Goal: Task Accomplishment & Management: Use online tool/utility

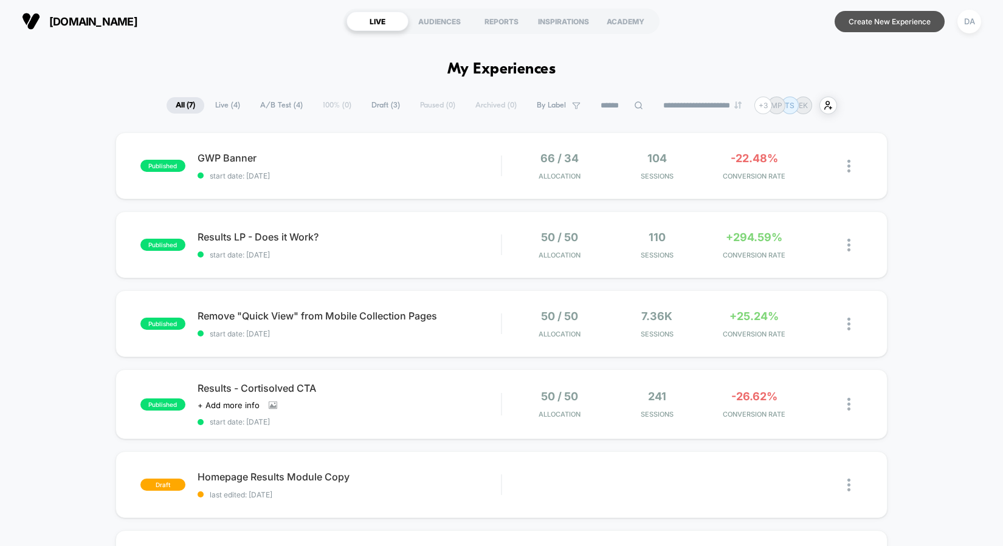
click at [873, 17] on button "Create New Experience" at bounding box center [889, 21] width 110 height 21
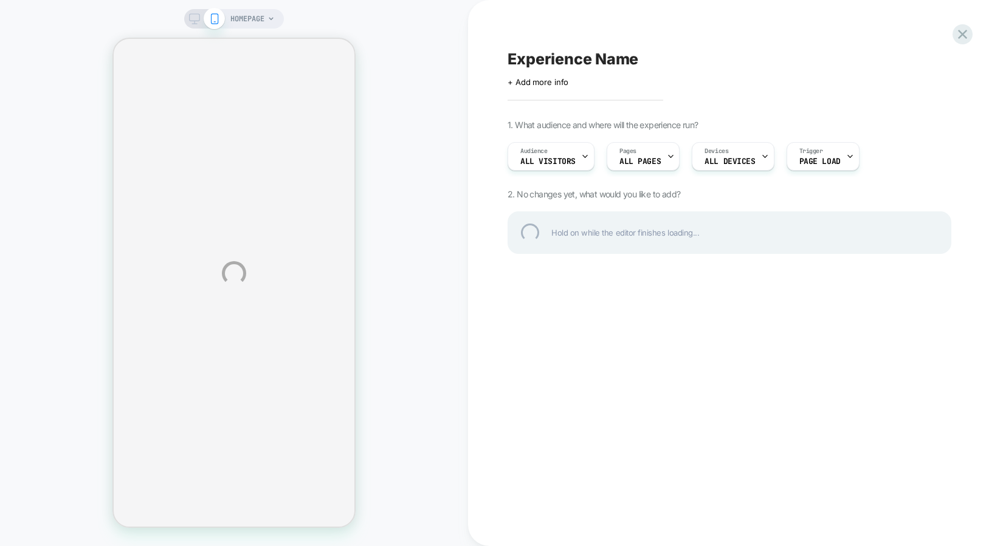
click at [246, 19] on div "HOMEPAGE Experience Name Click to edit experience details + Add more info 1. Wh…" at bounding box center [501, 273] width 1003 height 546
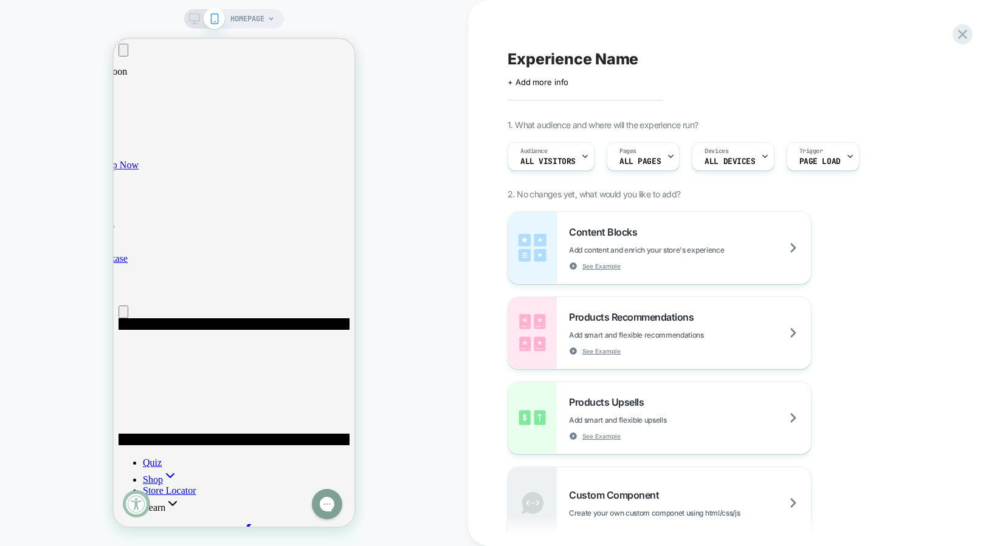
click at [247, 18] on span "HOMEPAGE" at bounding box center [247, 18] width 34 height 19
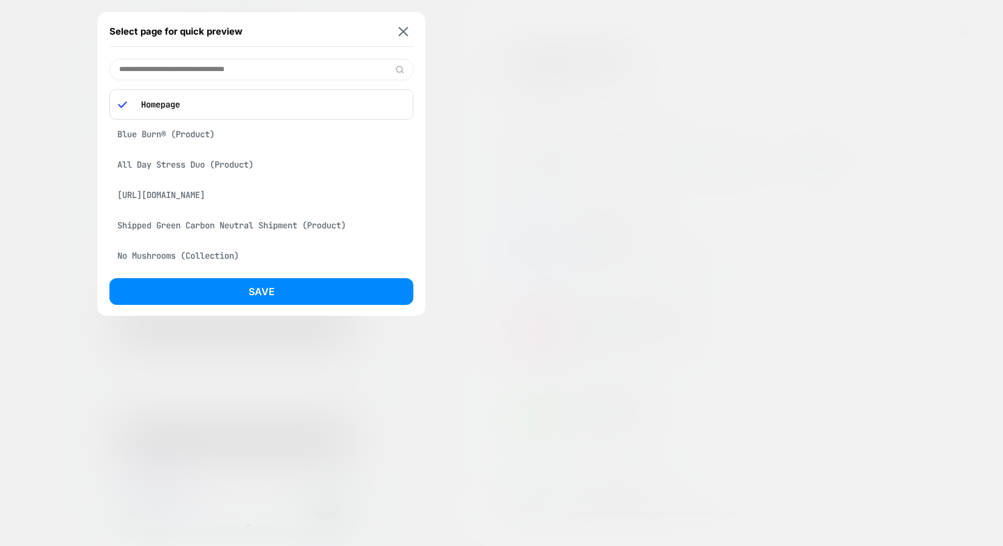
click at [178, 136] on div "Blue Burn® (Product)" at bounding box center [261, 134] width 304 height 23
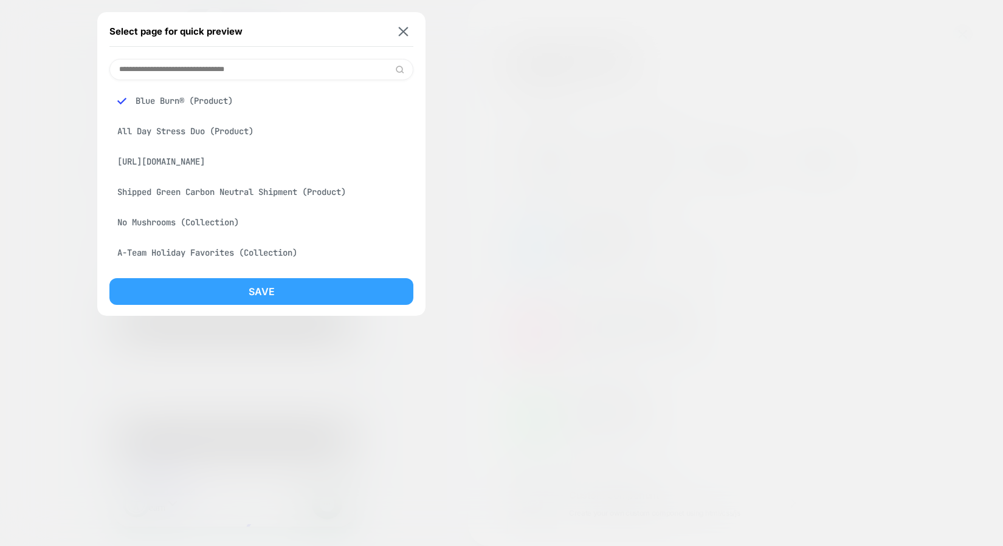
click at [188, 291] on button "Save" at bounding box center [261, 291] width 304 height 27
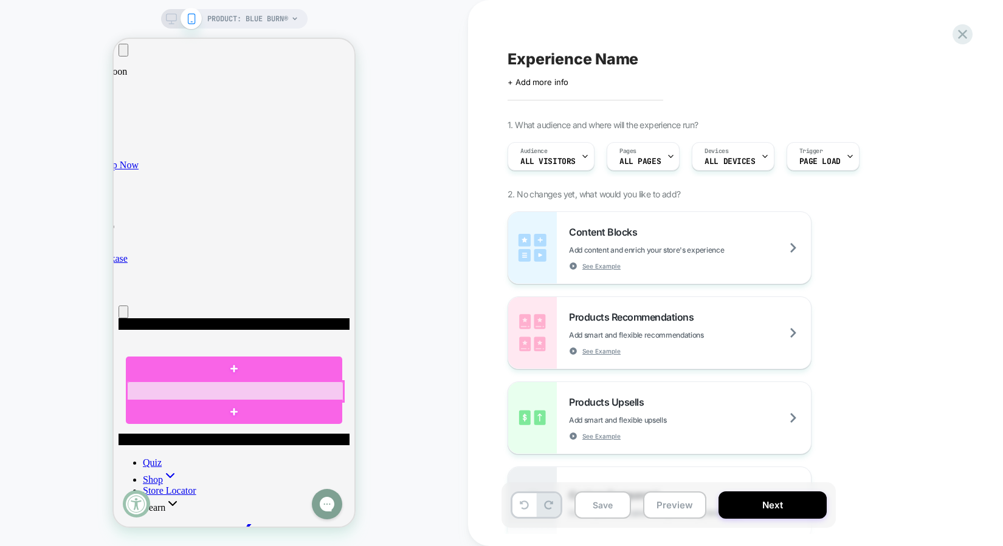
click at [194, 386] on div at bounding box center [235, 392] width 216 height 20
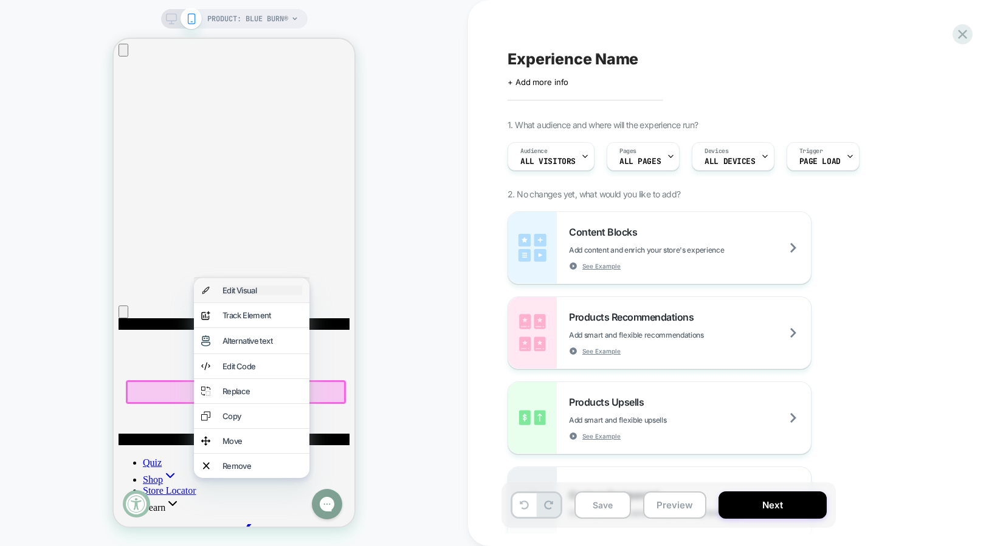
click at [241, 288] on div "Edit Visual" at bounding box center [262, 291] width 80 height 10
type textarea "*"
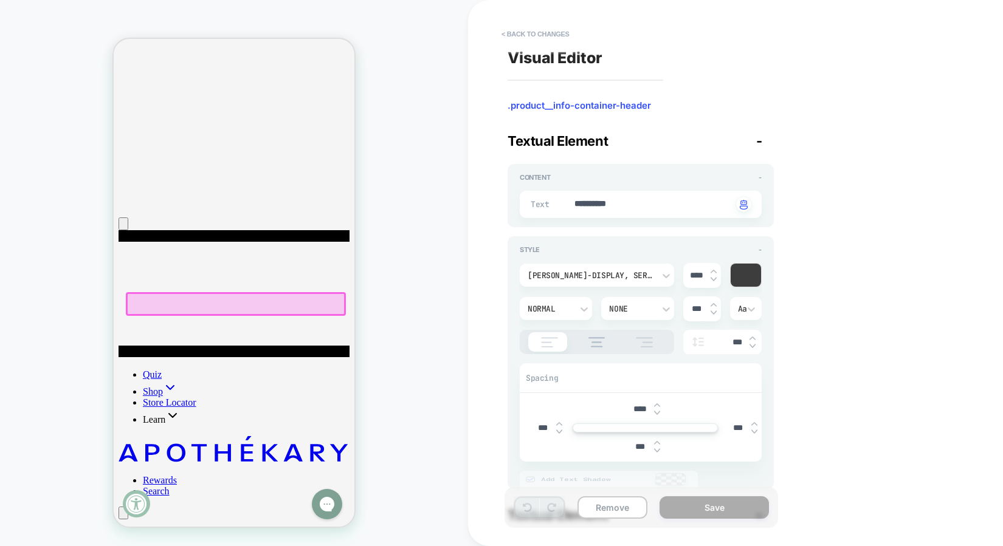
scroll to position [108, 0]
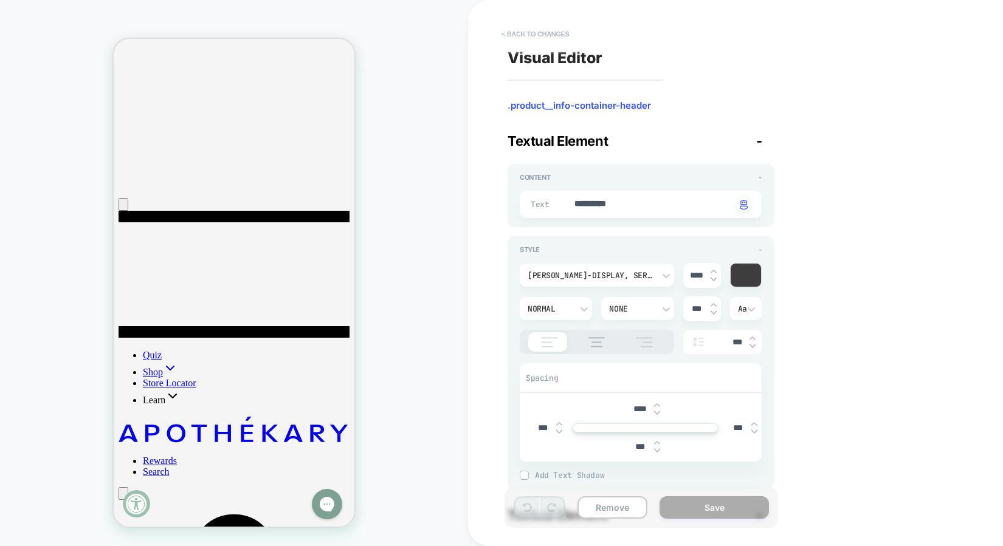
click at [546, 32] on button "< Back to changes" at bounding box center [535, 33] width 80 height 19
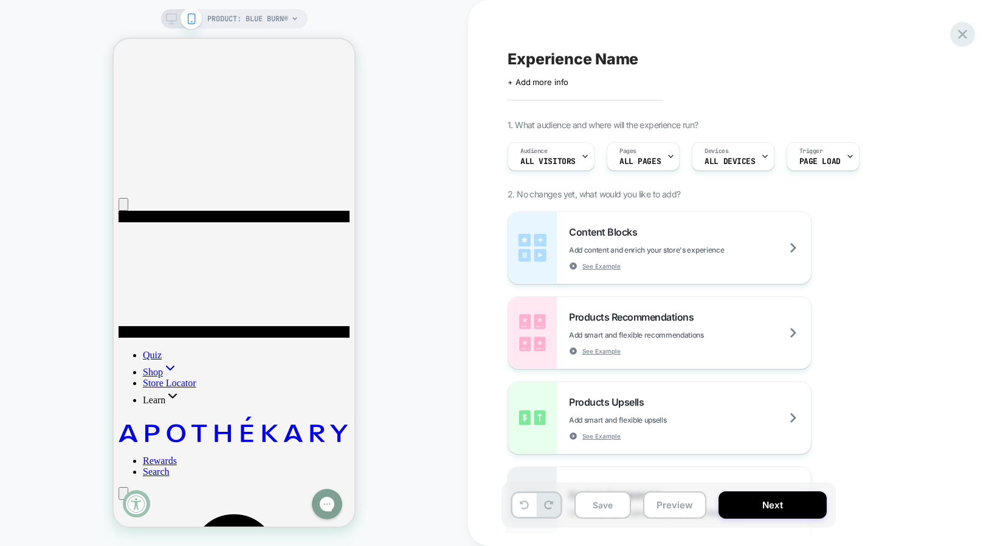
click at [961, 41] on icon at bounding box center [962, 34] width 16 height 16
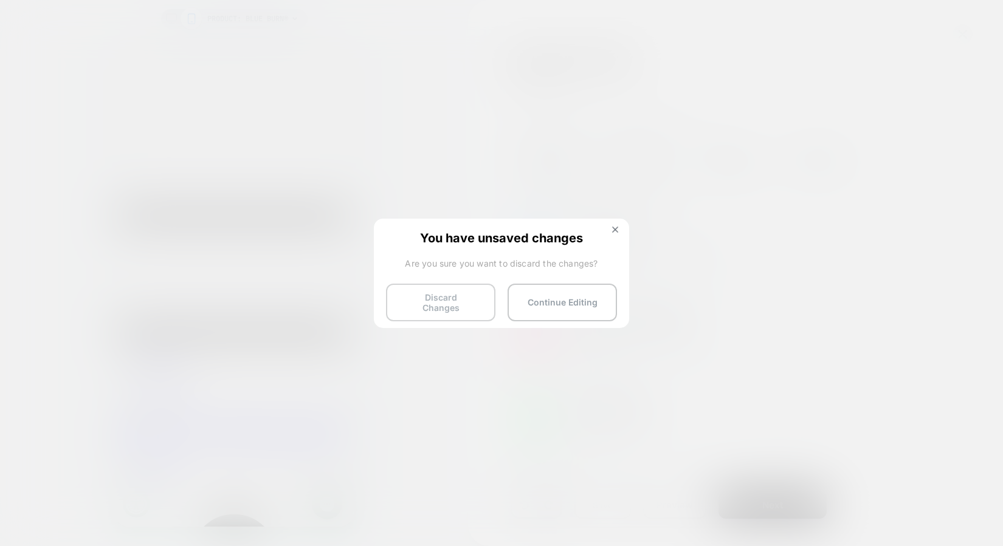
click at [440, 298] on button "Discard Changes" at bounding box center [440, 303] width 109 height 38
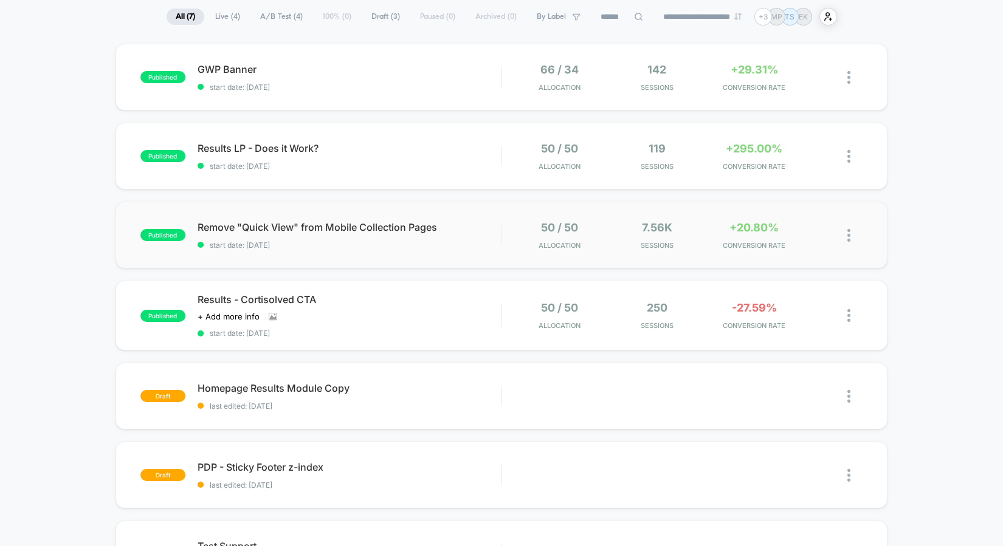
scroll to position [91, 0]
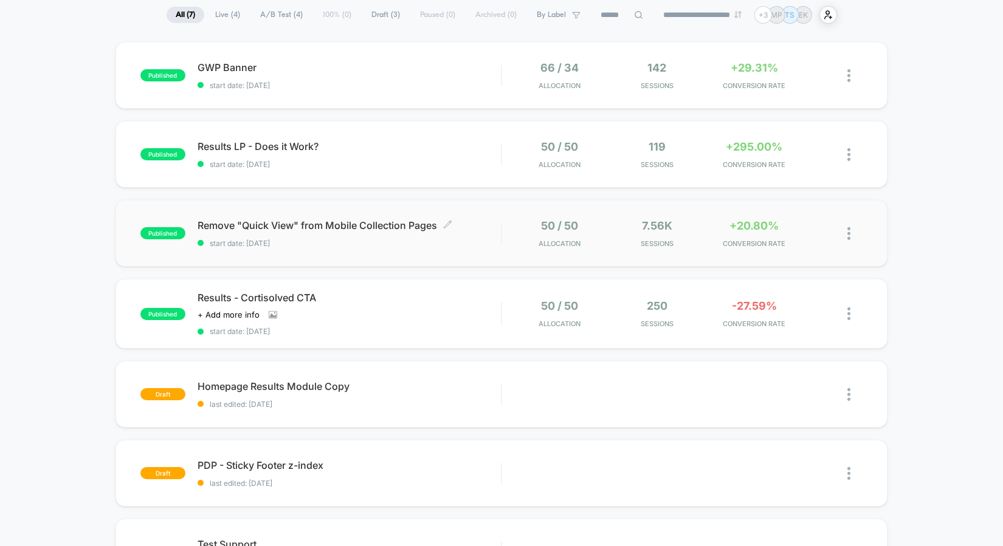
click at [496, 240] on span "start date: [DATE]" at bounding box center [350, 243] width 304 height 9
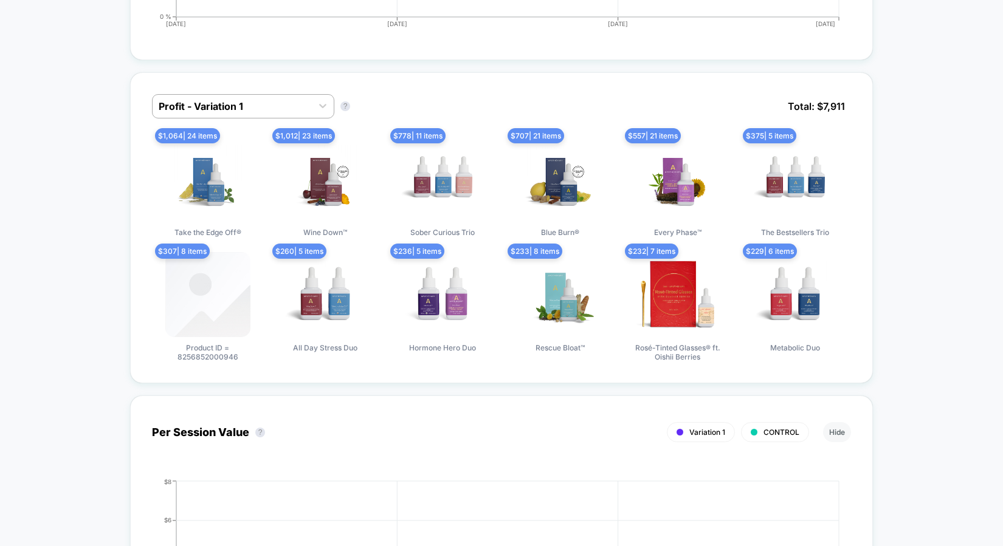
scroll to position [887, 0]
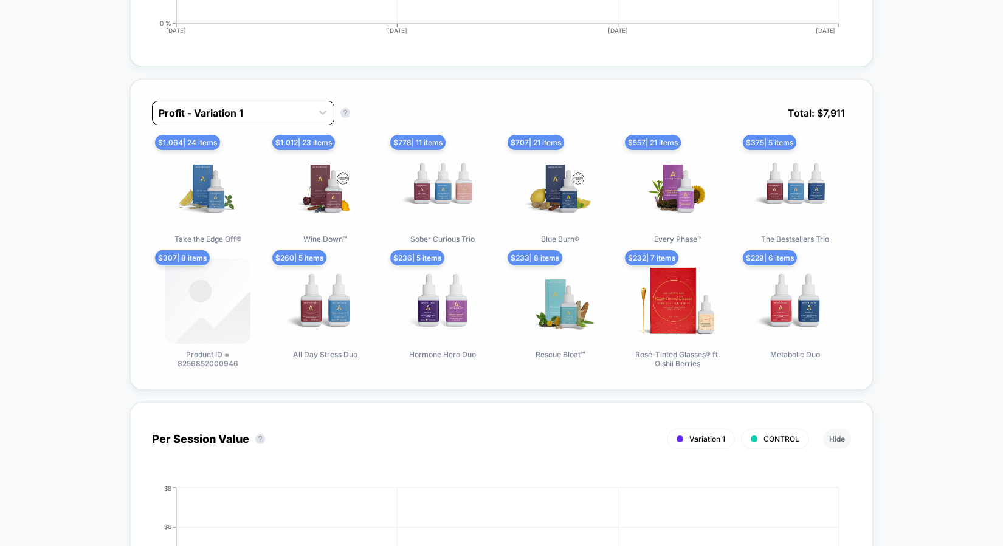
click at [277, 117] on div at bounding box center [232, 113] width 147 height 15
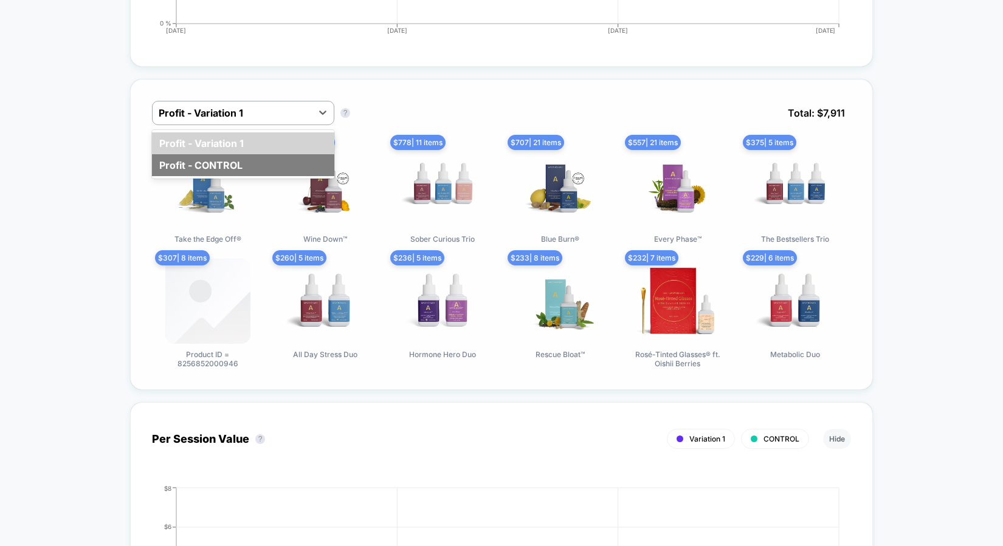
click at [215, 157] on div "Profit - CONTROL" at bounding box center [243, 165] width 182 height 22
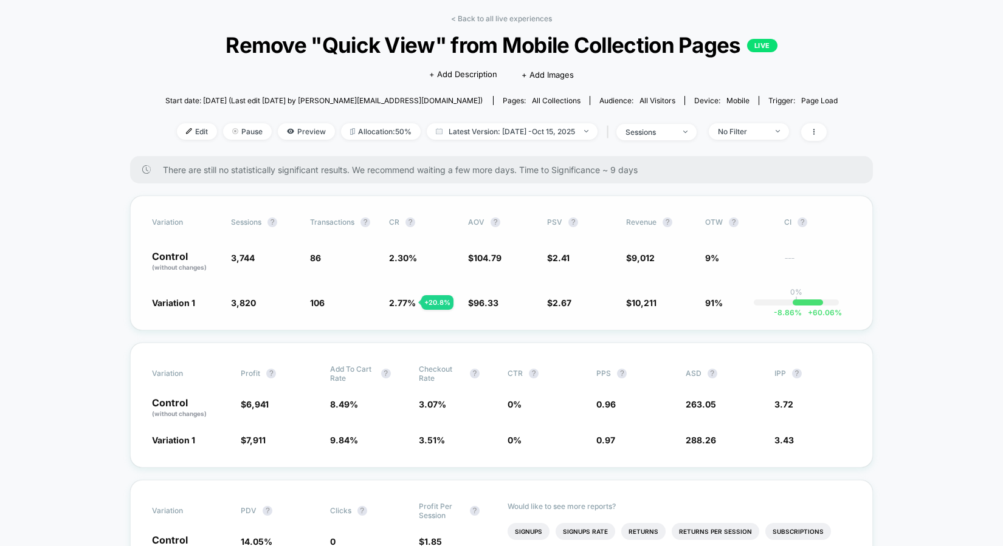
scroll to position [0, 0]
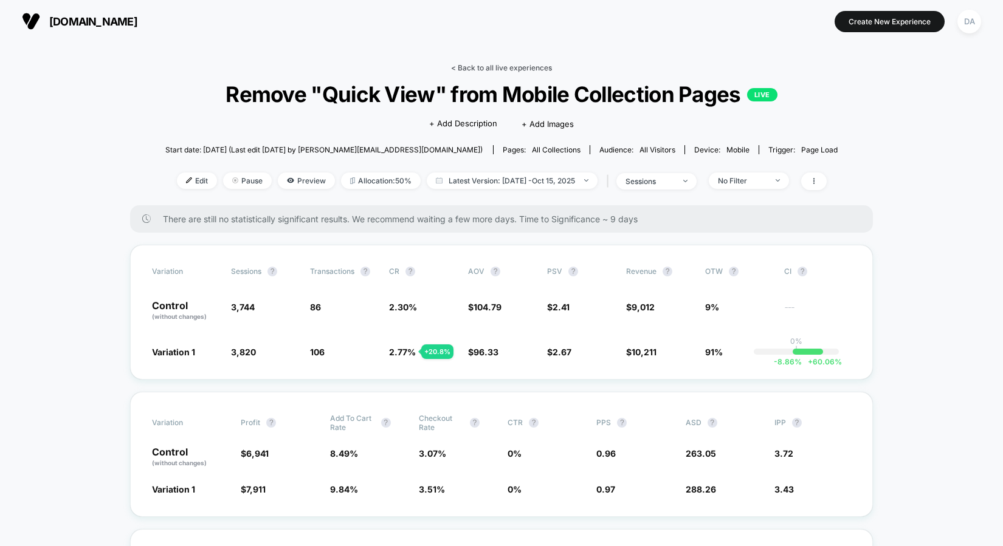
click at [507, 68] on link "< Back to all live experiences" at bounding box center [501, 67] width 101 height 9
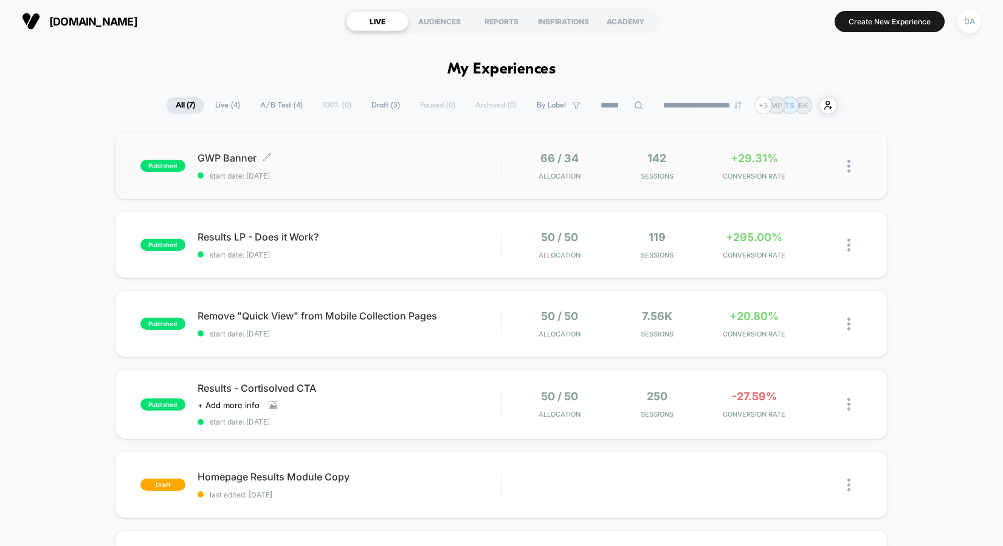
click at [382, 168] on div "GWP Banner Click to edit experience details Click to edit experience details st…" at bounding box center [350, 166] width 304 height 29
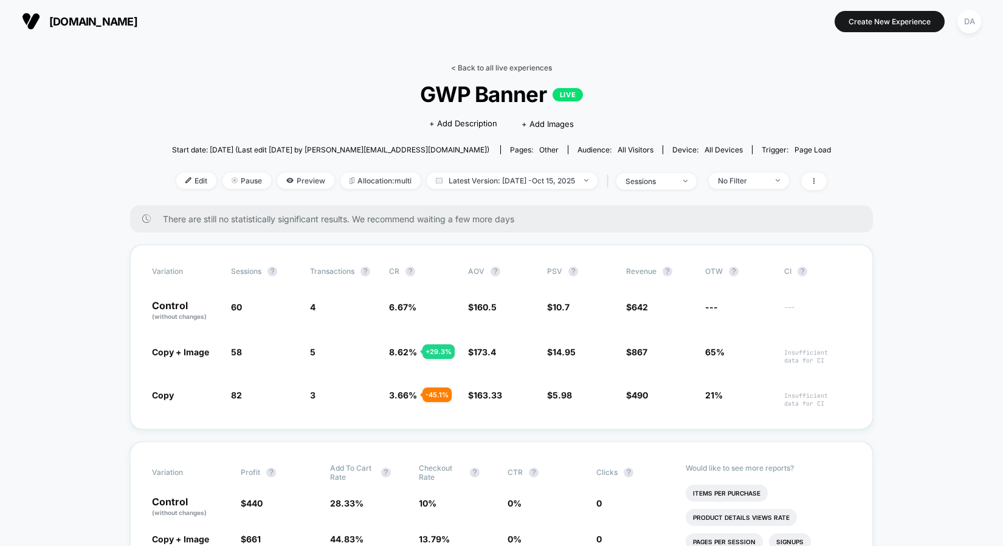
click at [523, 70] on link "< Back to all live experiences" at bounding box center [501, 67] width 101 height 9
